Goal: Transaction & Acquisition: Purchase product/service

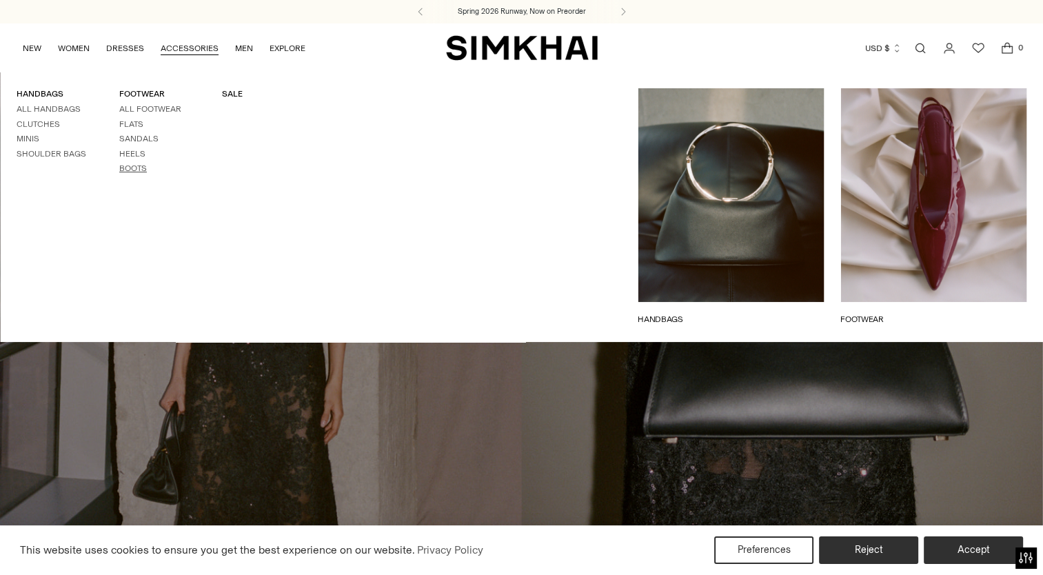
click at [131, 167] on link "Boots" at bounding box center [133, 168] width 28 height 10
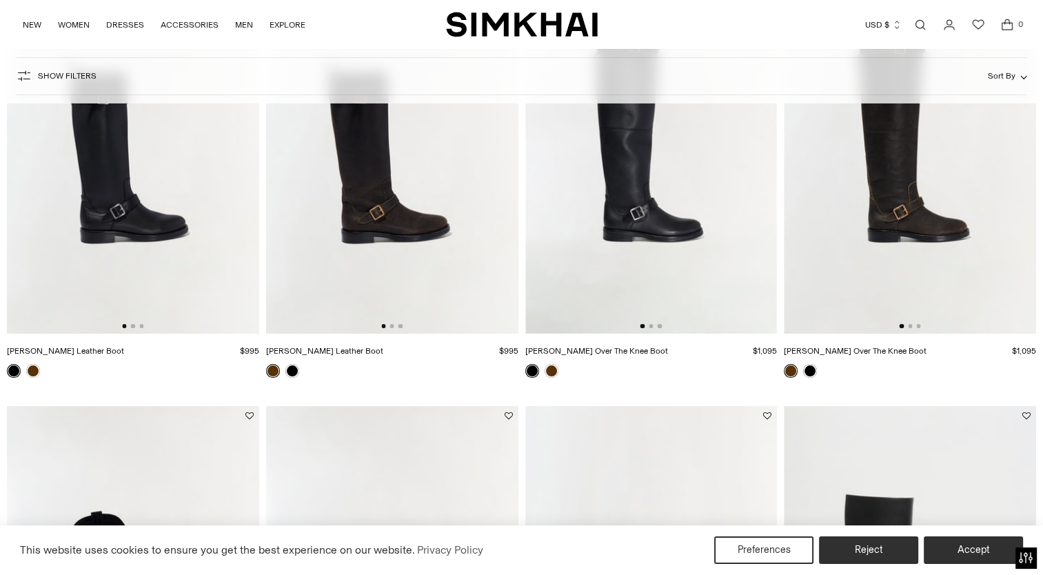
scroll to position [237, 0]
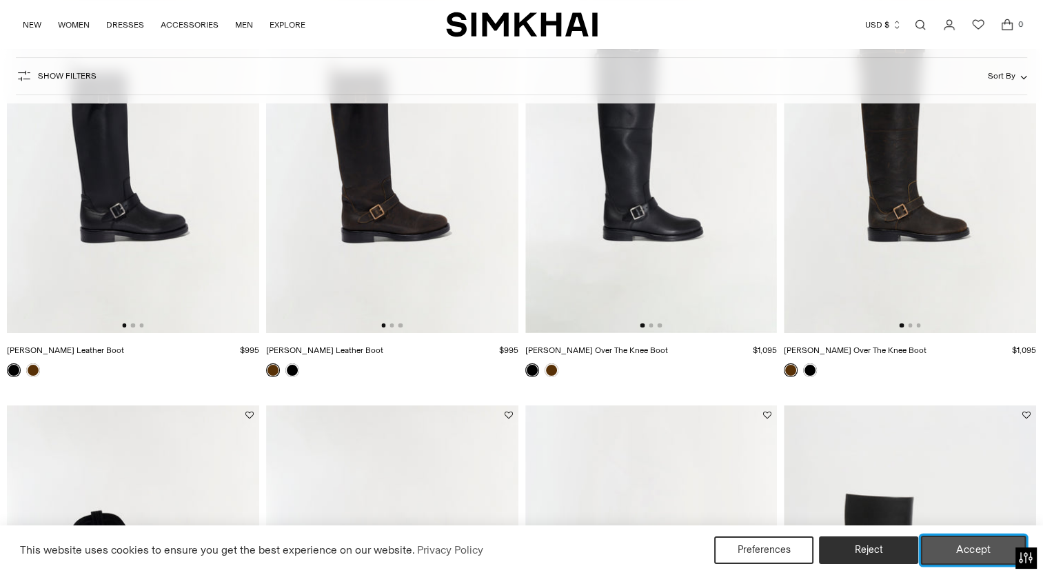
click at [965, 546] on button "Accept" at bounding box center [973, 549] width 105 height 29
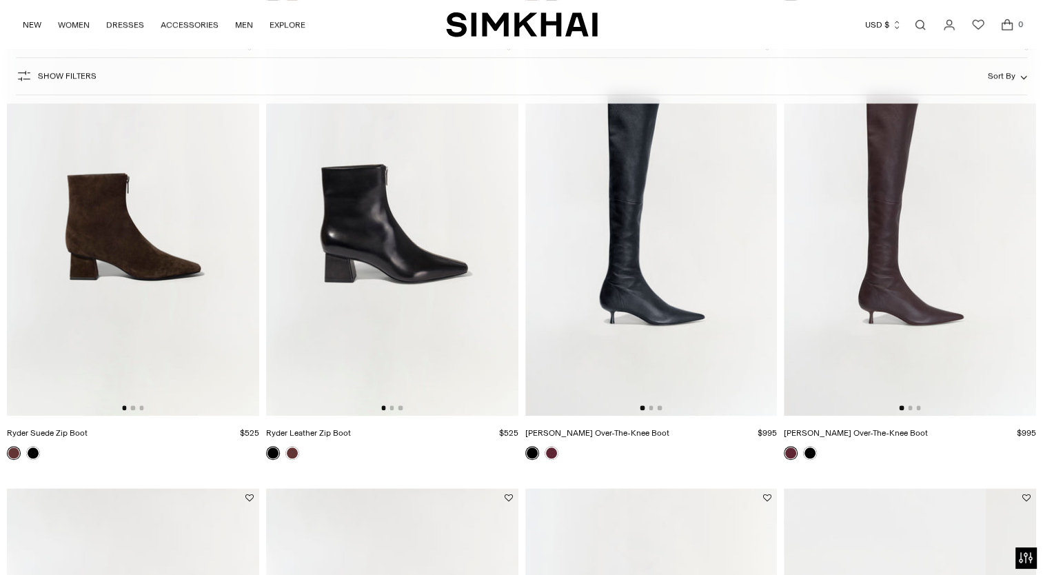
scroll to position [1054, 0]
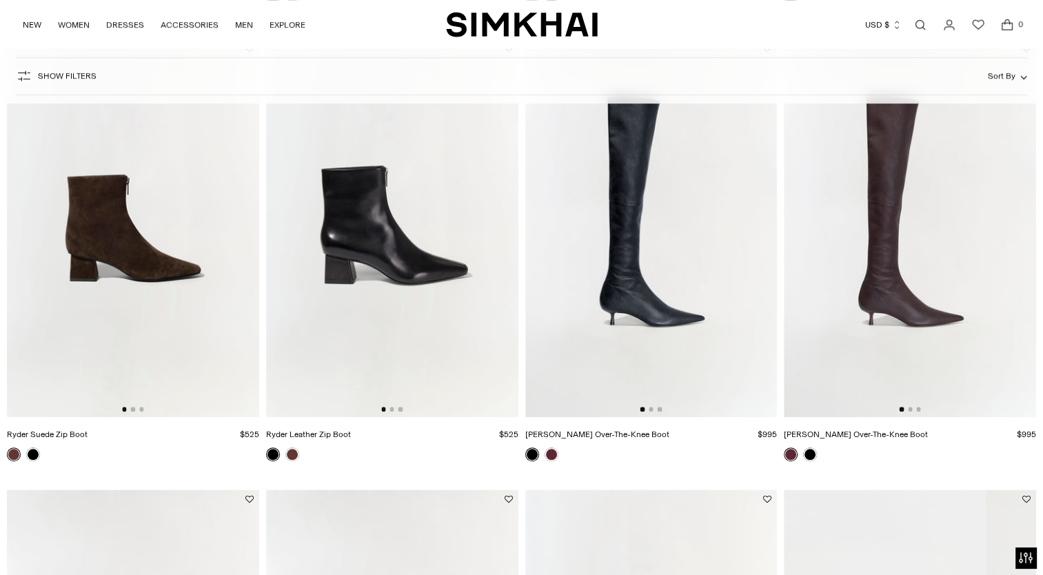
click at [884, 274] on img at bounding box center [909, 228] width 252 height 378
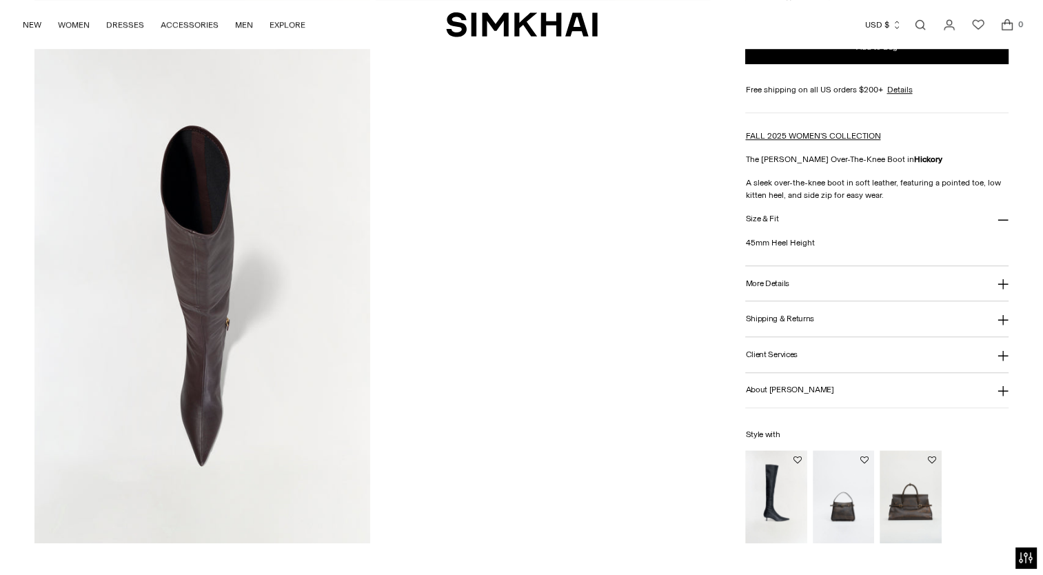
scroll to position [1186, 0]
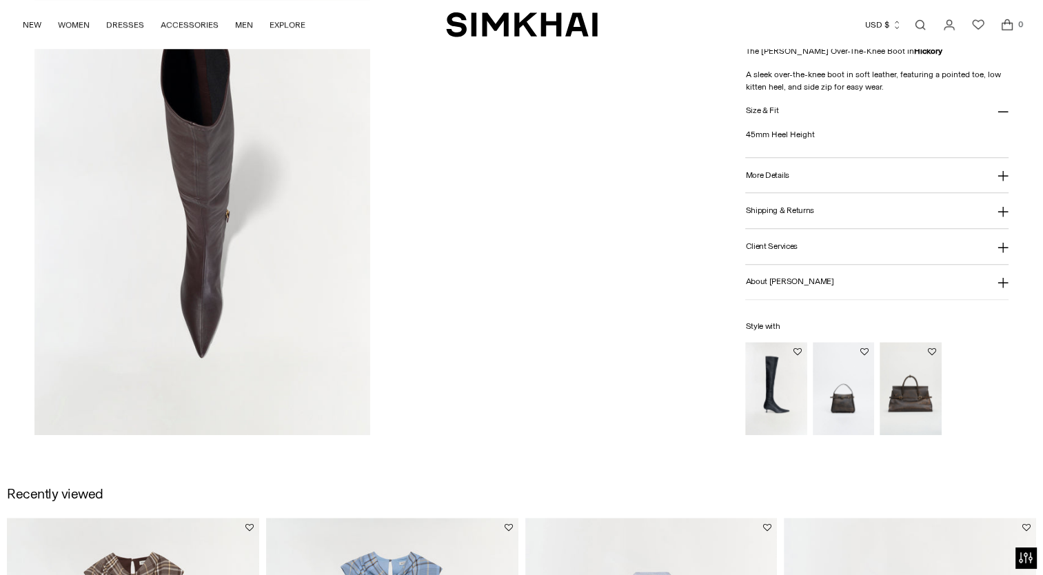
click at [757, 172] on h3 "More Details" at bounding box center [766, 175] width 43 height 9
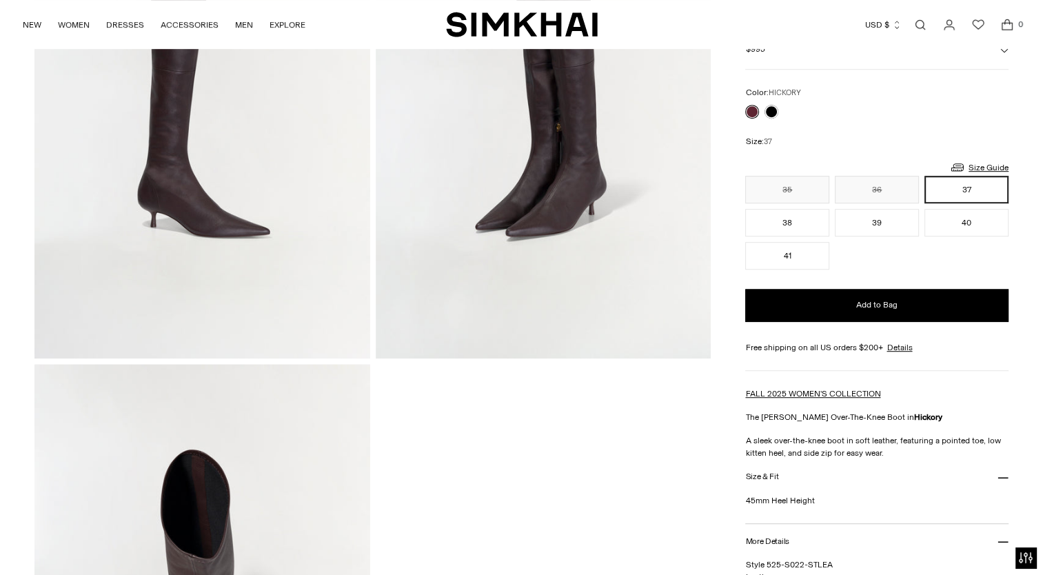
scroll to position [486, 0]
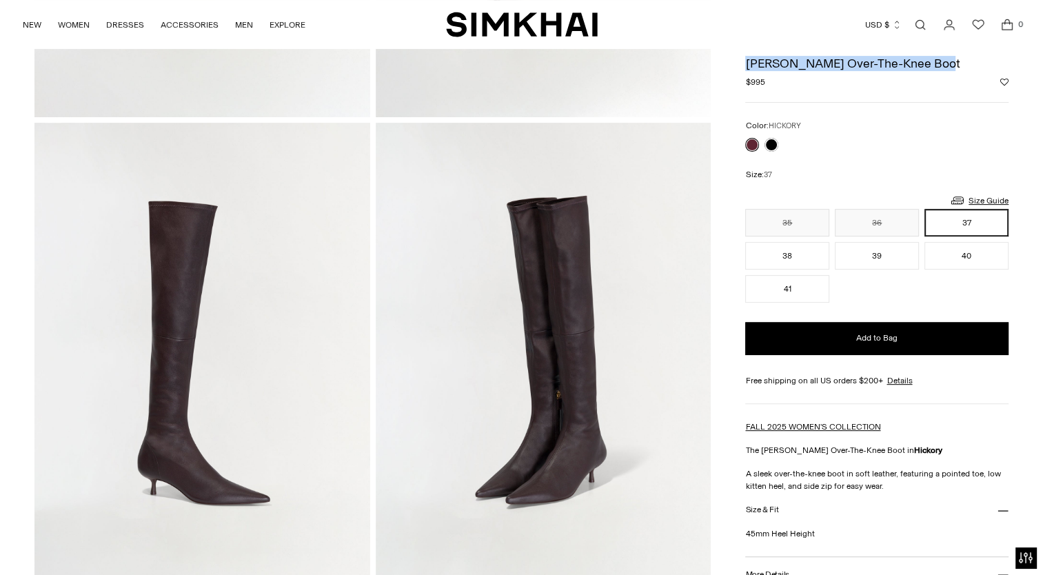
drag, startPoint x: 932, startPoint y: 63, endPoint x: 746, endPoint y: 62, distance: 185.4
click at [746, 62] on h1 "[PERSON_NAME] Over-The-Knee Boot" at bounding box center [876, 63] width 263 height 12
copy h1 "[PERSON_NAME] Over-The-Knee Boot"
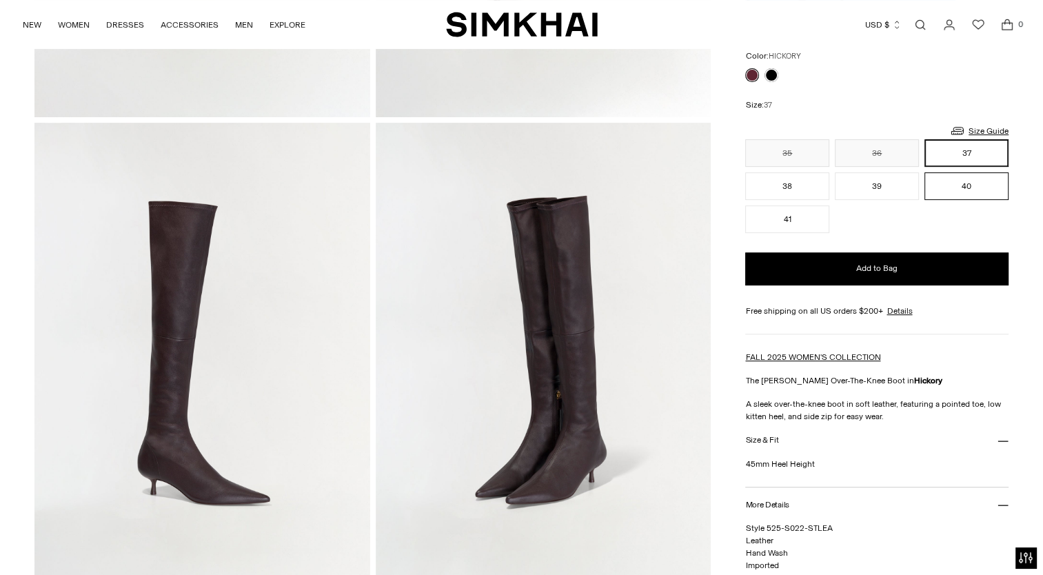
click at [947, 186] on button "40" at bounding box center [966, 186] width 84 height 28
